Goal: Find specific page/section

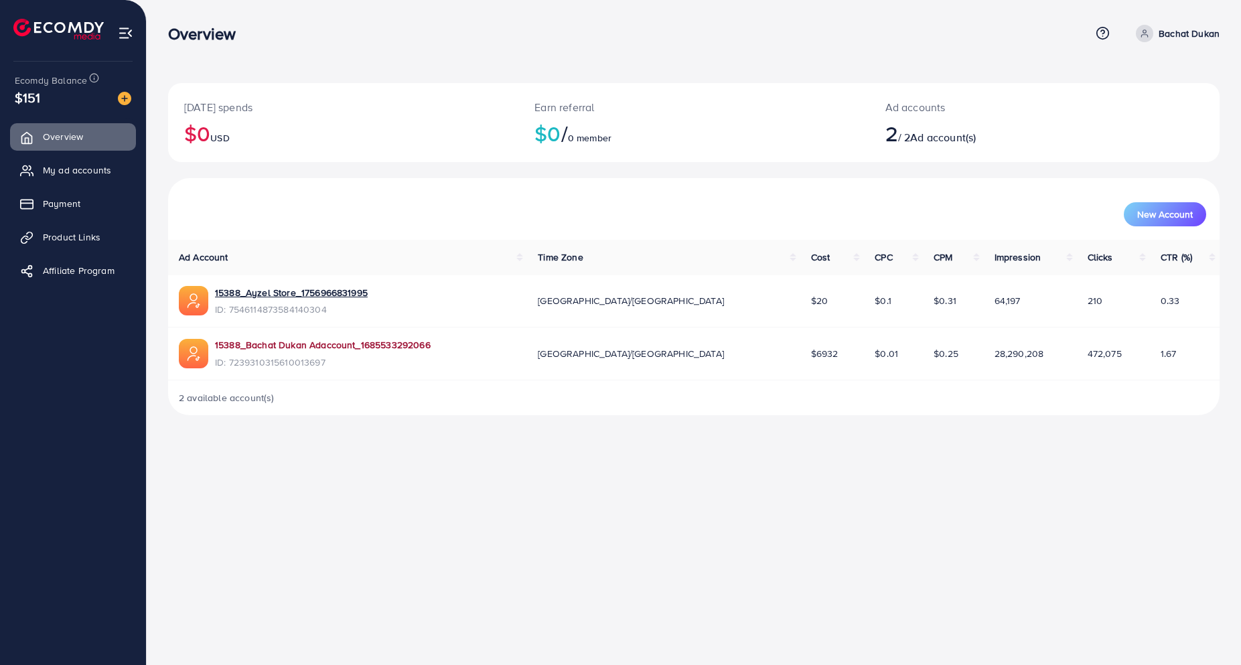
click at [303, 347] on link "15388_Bachat Dukan Adaccount_1685533292066" at bounding box center [323, 344] width 216 height 13
click at [56, 238] on span "Product Links" at bounding box center [75, 236] width 58 height 13
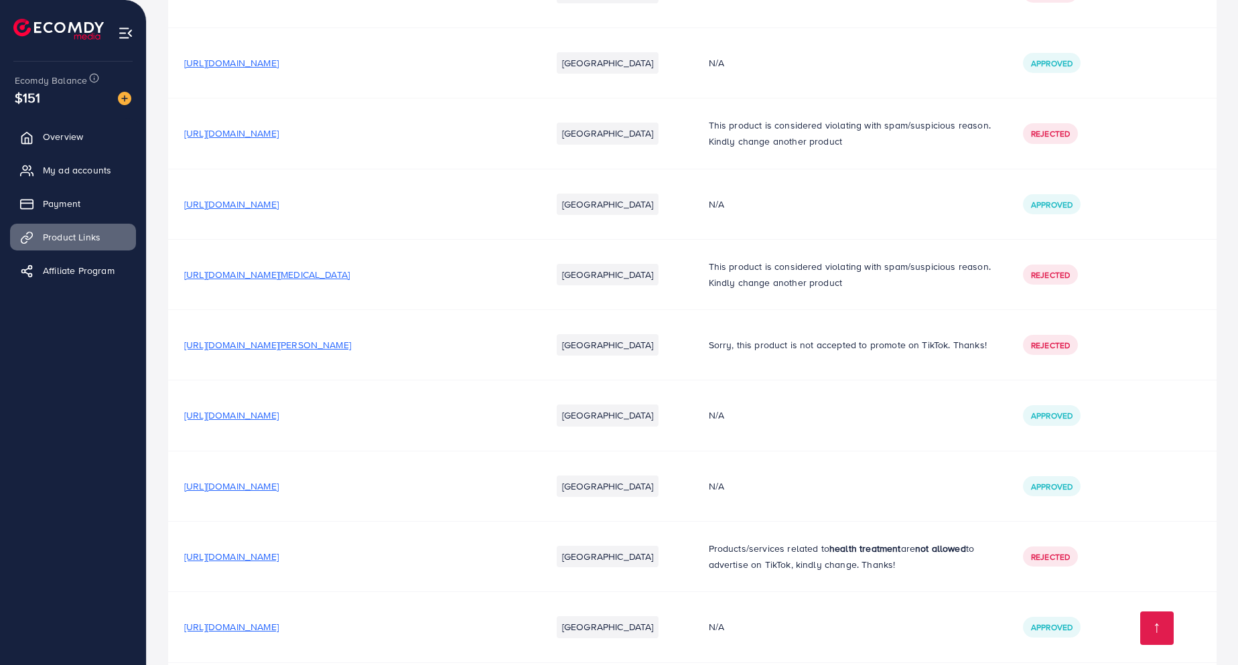
scroll to position [3601, 0]
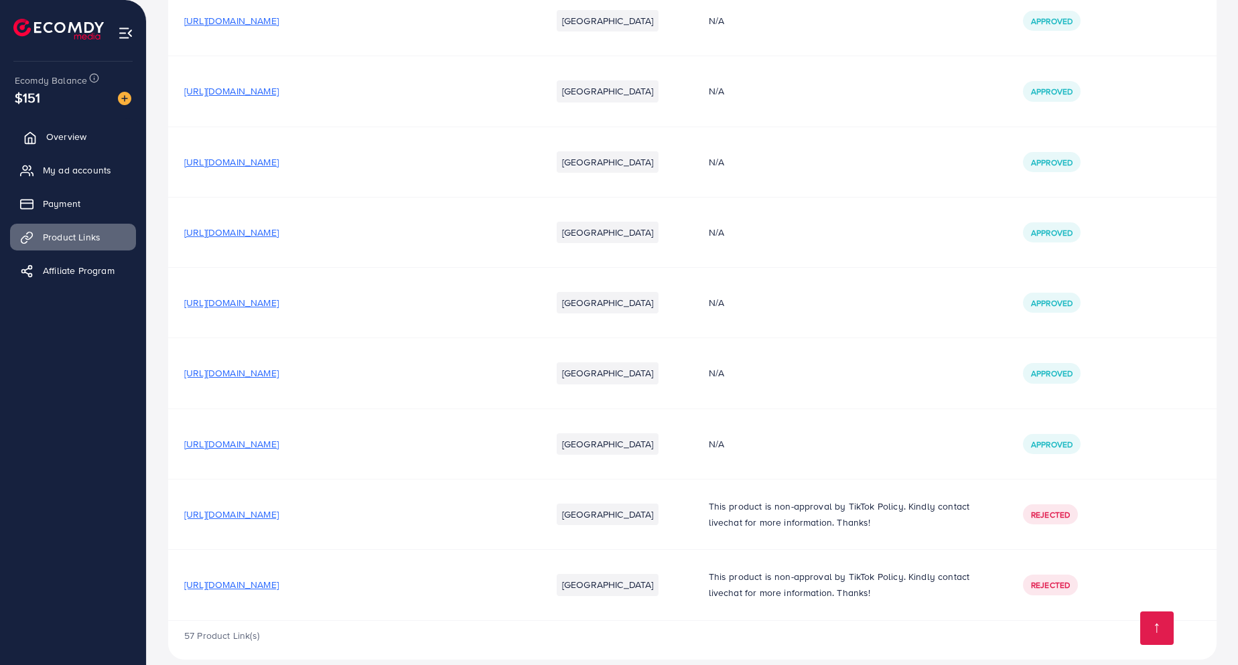
click at [77, 137] on span "Overview" at bounding box center [66, 136] width 40 height 13
